Goal: Information Seeking & Learning: Learn about a topic

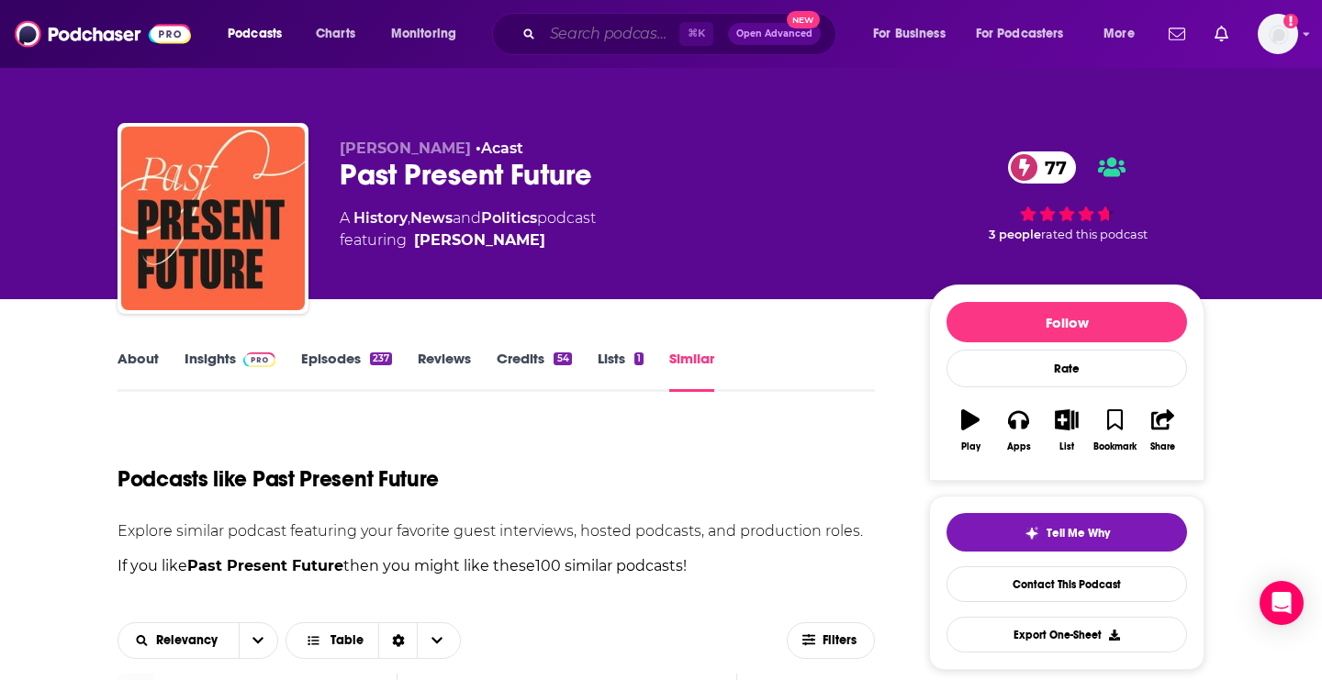
click at [612, 36] on input "Search podcasts, credits, & more..." at bounding box center [611, 33] width 137 height 29
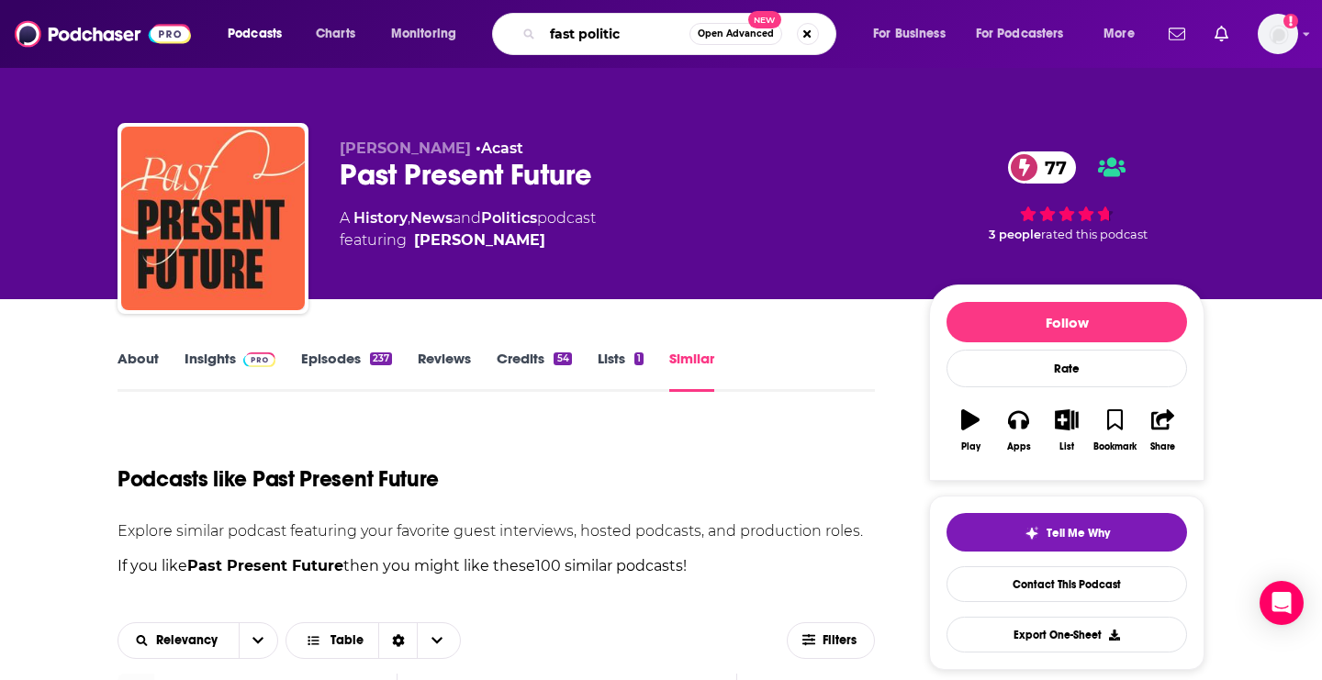
type input "fast politics"
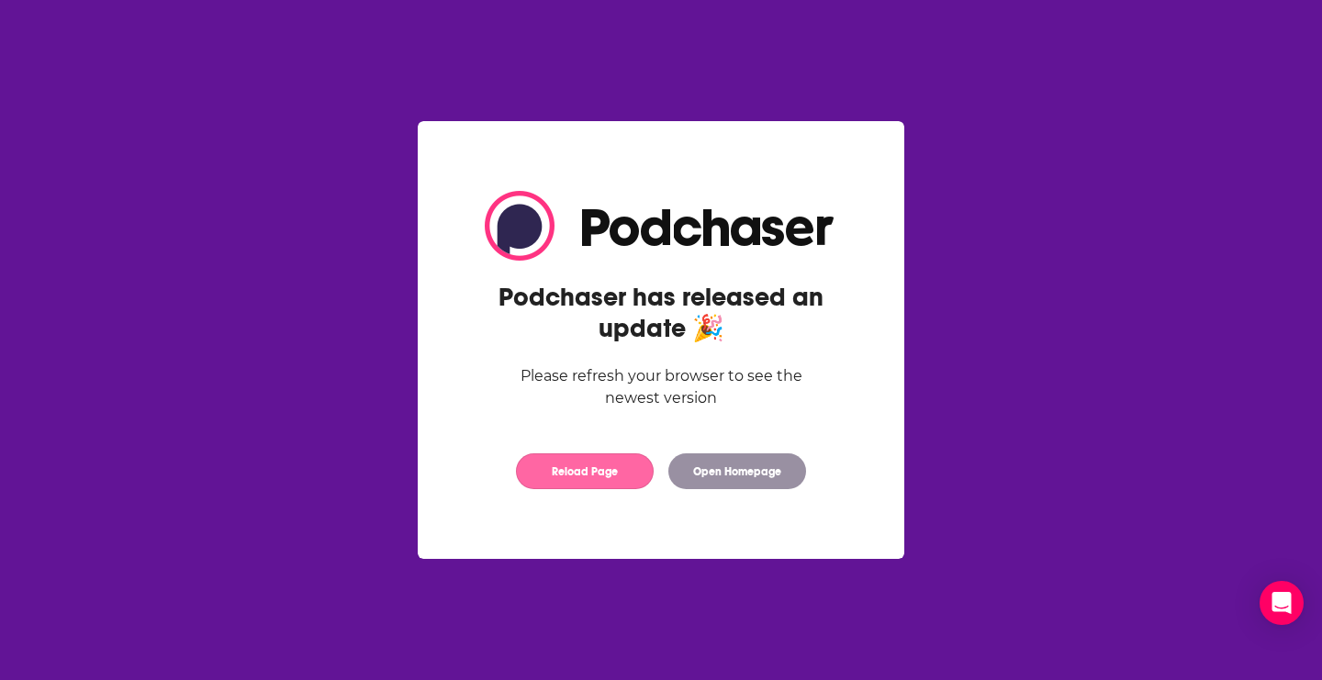
click at [589, 465] on button "Reload Page" at bounding box center [585, 472] width 138 height 36
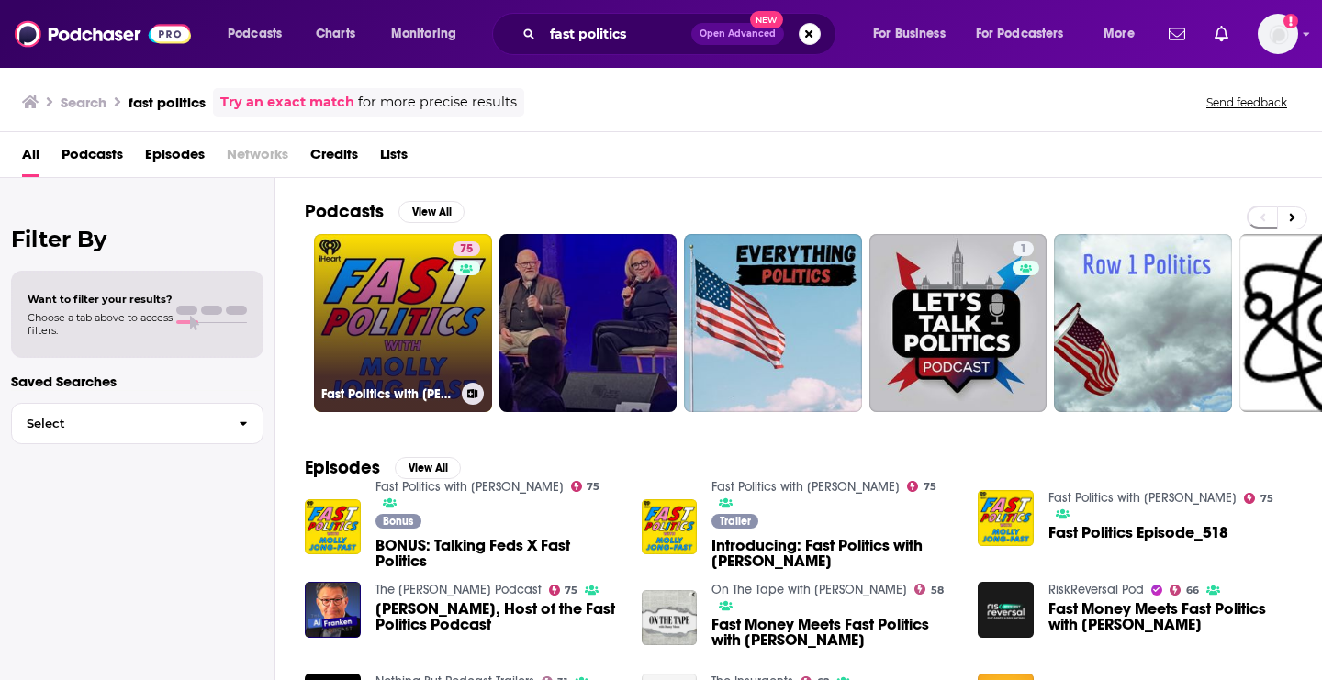
click at [398, 307] on link "75 Fast Politics with [PERSON_NAME]" at bounding box center [403, 323] width 178 height 178
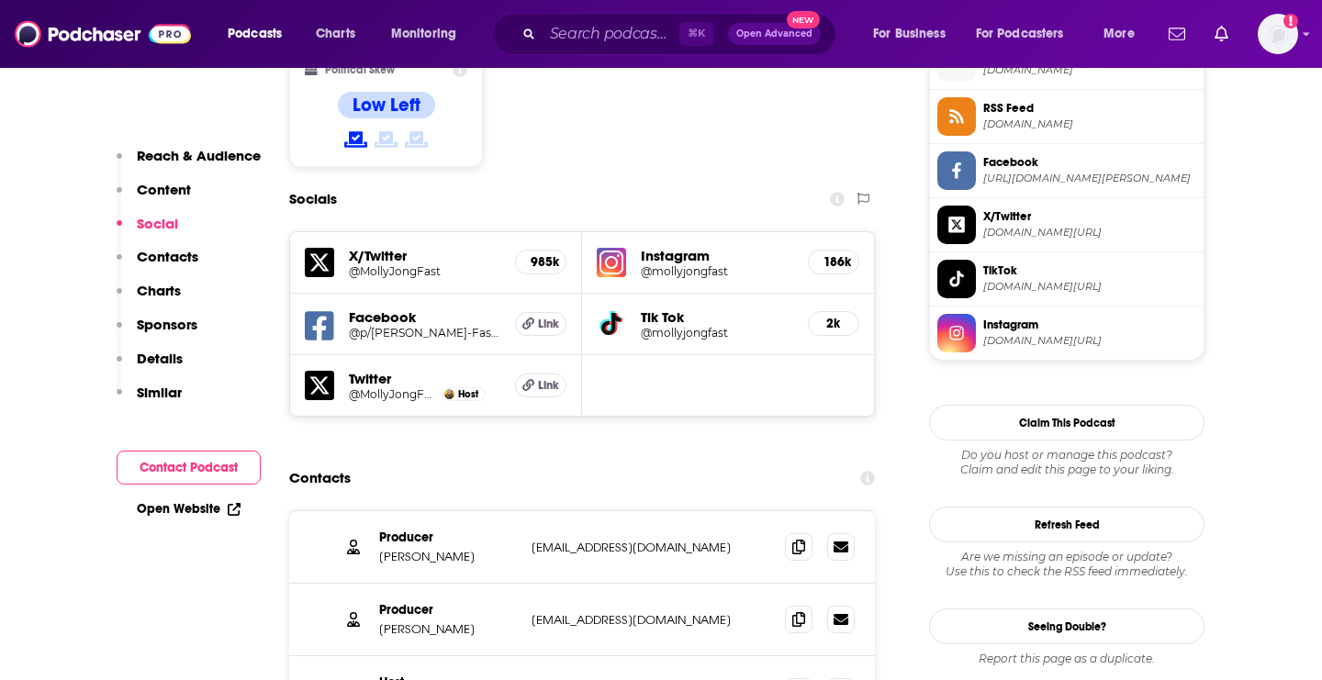
scroll to position [1805, 0]
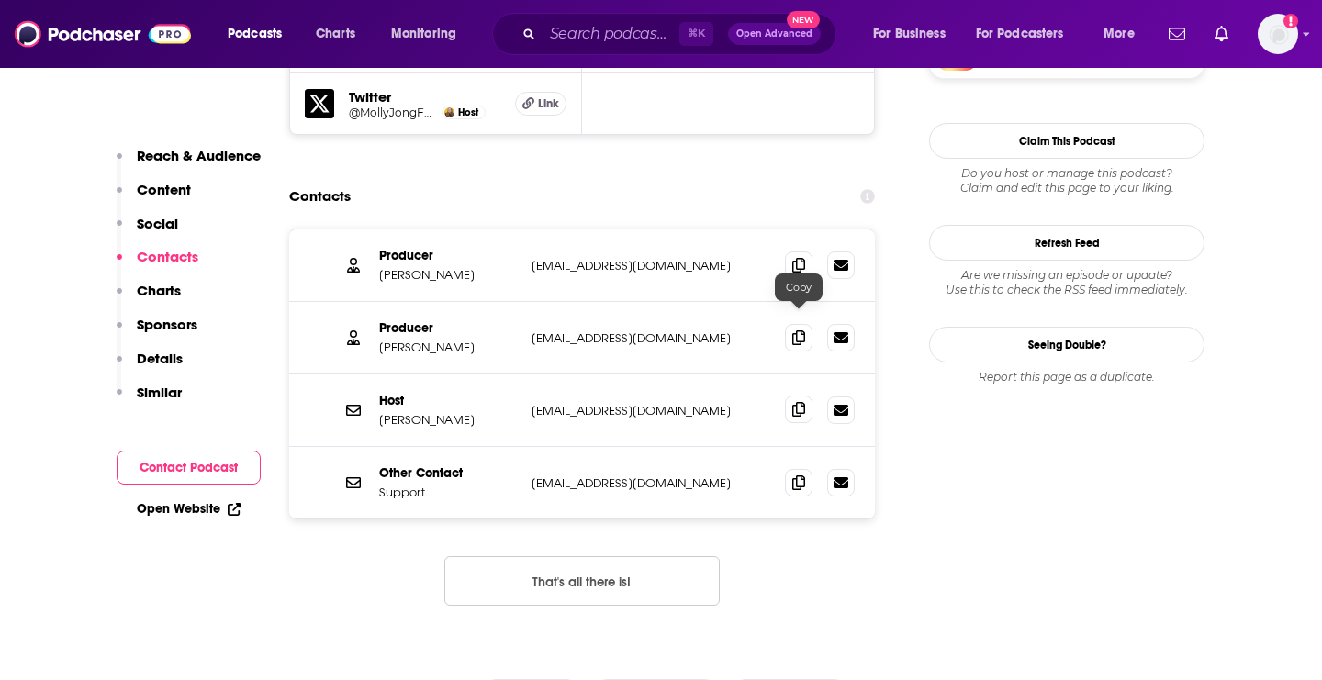
click at [802, 396] on span at bounding box center [799, 410] width 28 height 28
